Goal: Transaction & Acquisition: Purchase product/service

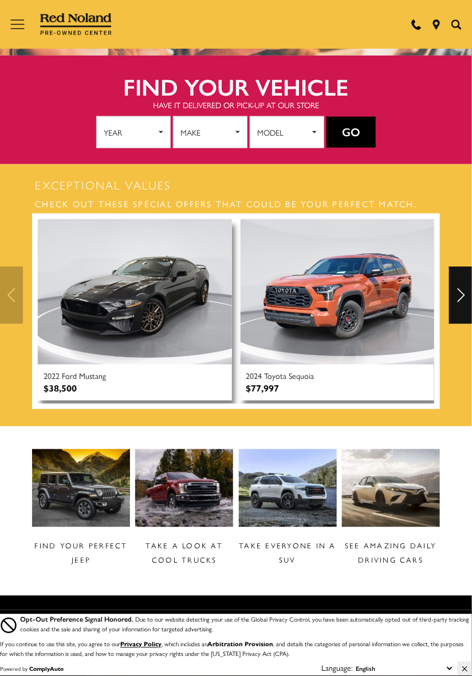
scroll to position [136, 0]
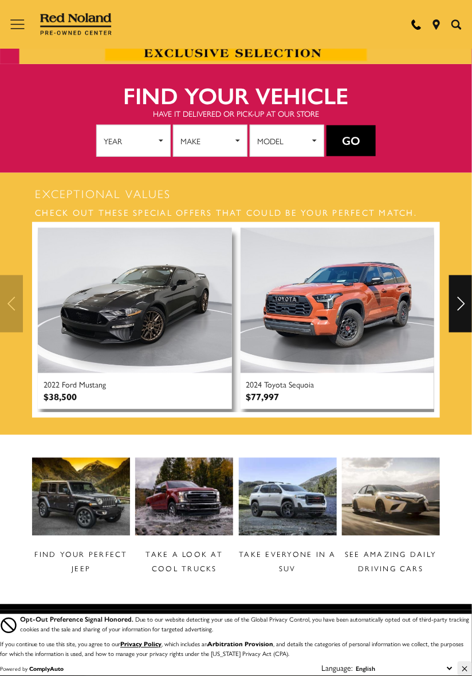
click at [458, 294] on div "Next" at bounding box center [460, 303] width 23 height 57
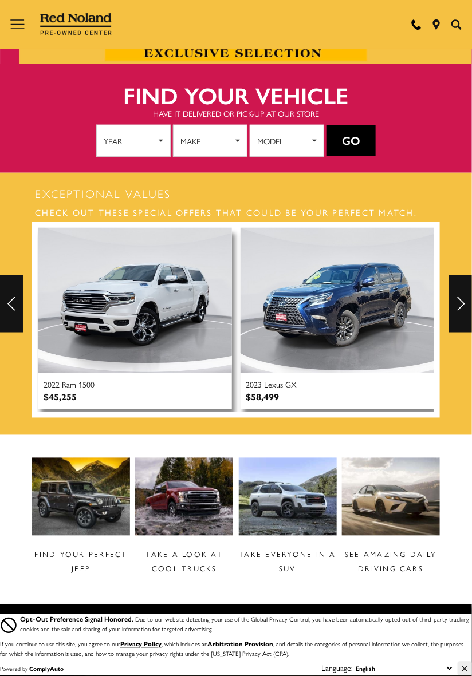
click at [461, 294] on div "Next" at bounding box center [460, 303] width 23 height 57
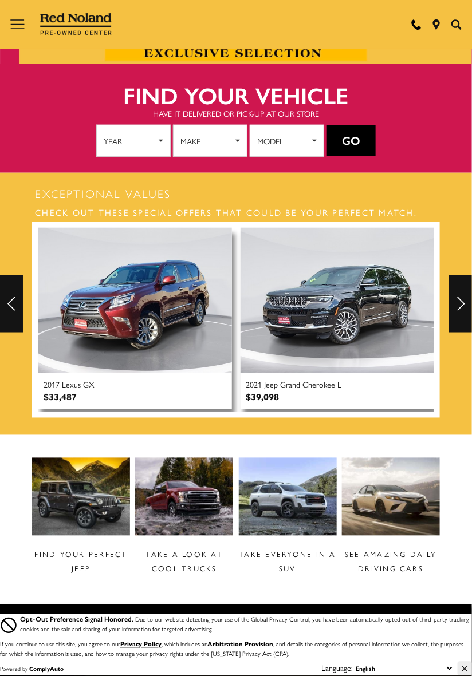
click at [461, 297] on div "Next" at bounding box center [460, 303] width 23 height 57
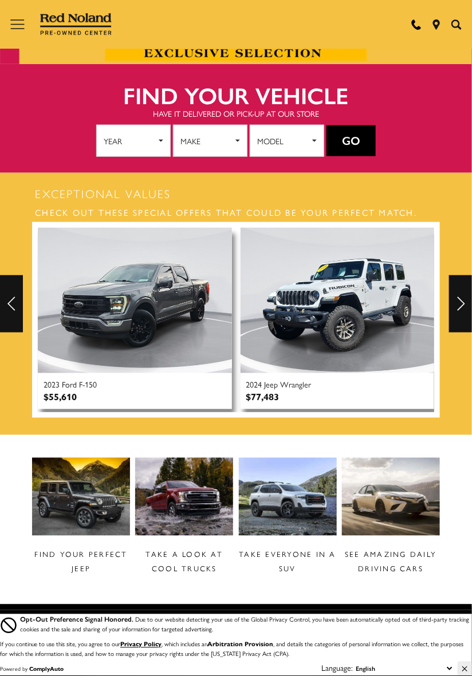
click at [457, 296] on div "Next" at bounding box center [460, 303] width 23 height 57
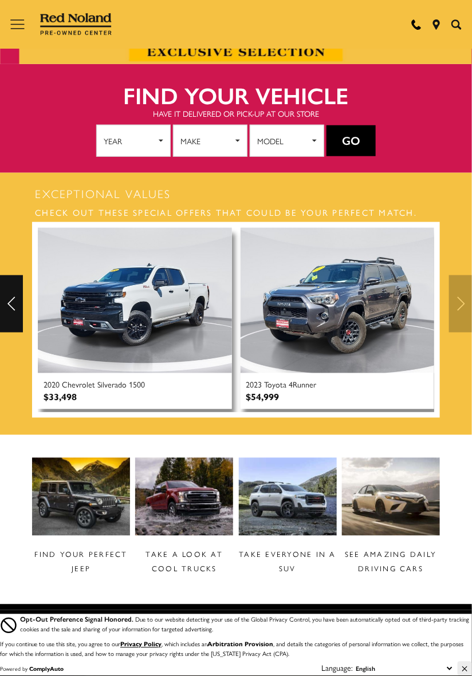
click at [458, 301] on div at bounding box center [236, 303] width 472 height 57
click at [460, 316] on div at bounding box center [236, 303] width 472 height 57
click at [465, 302] on div at bounding box center [236, 303] width 472 height 57
click at [459, 299] on div at bounding box center [236, 303] width 472 height 57
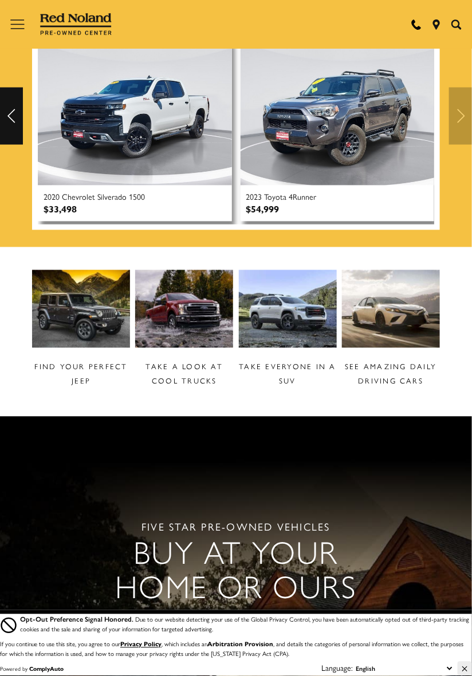
scroll to position [325, 0]
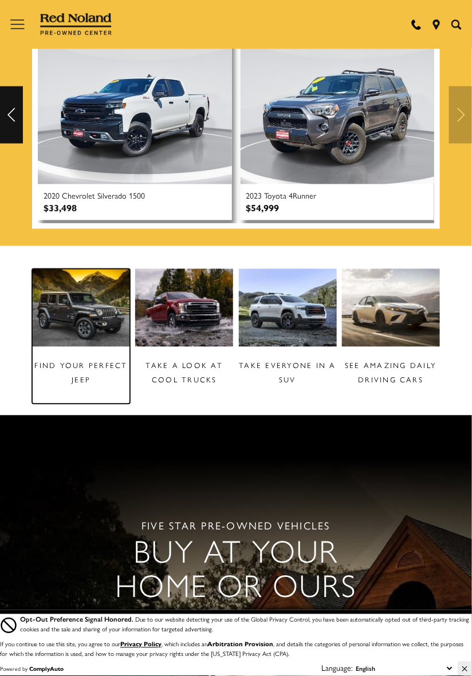
click at [68, 304] on img at bounding box center [81, 308] width 98 height 78
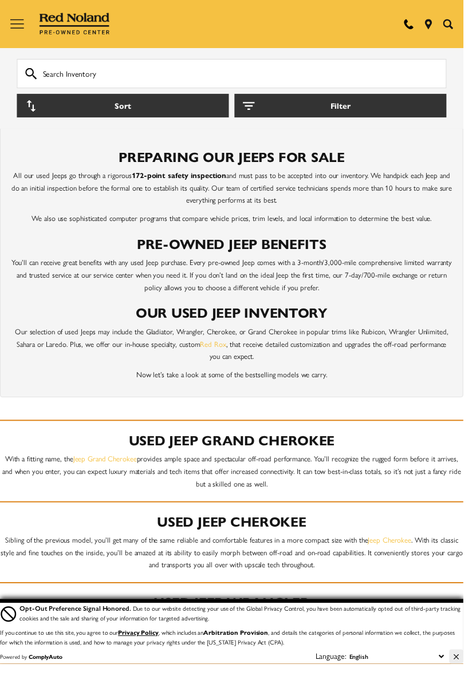
scroll to position [1390, 0]
